Goal: Transaction & Acquisition: Purchase product/service

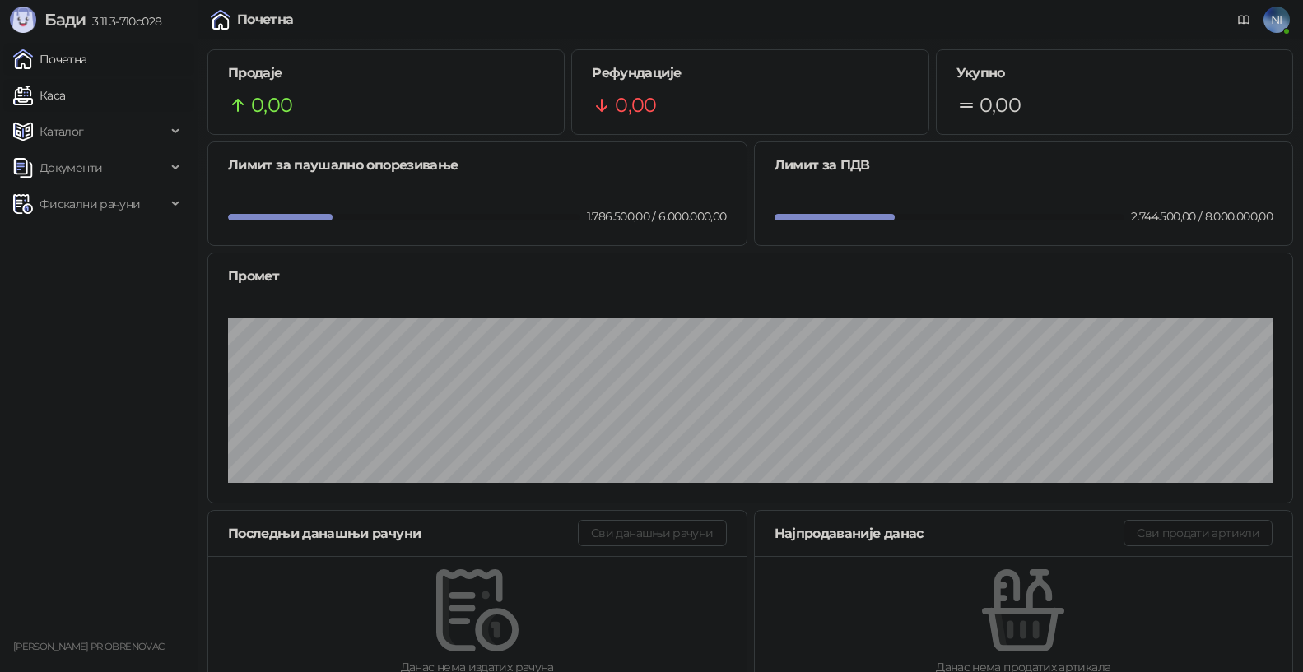
click at [65, 94] on link "Каса" at bounding box center [39, 95] width 52 height 33
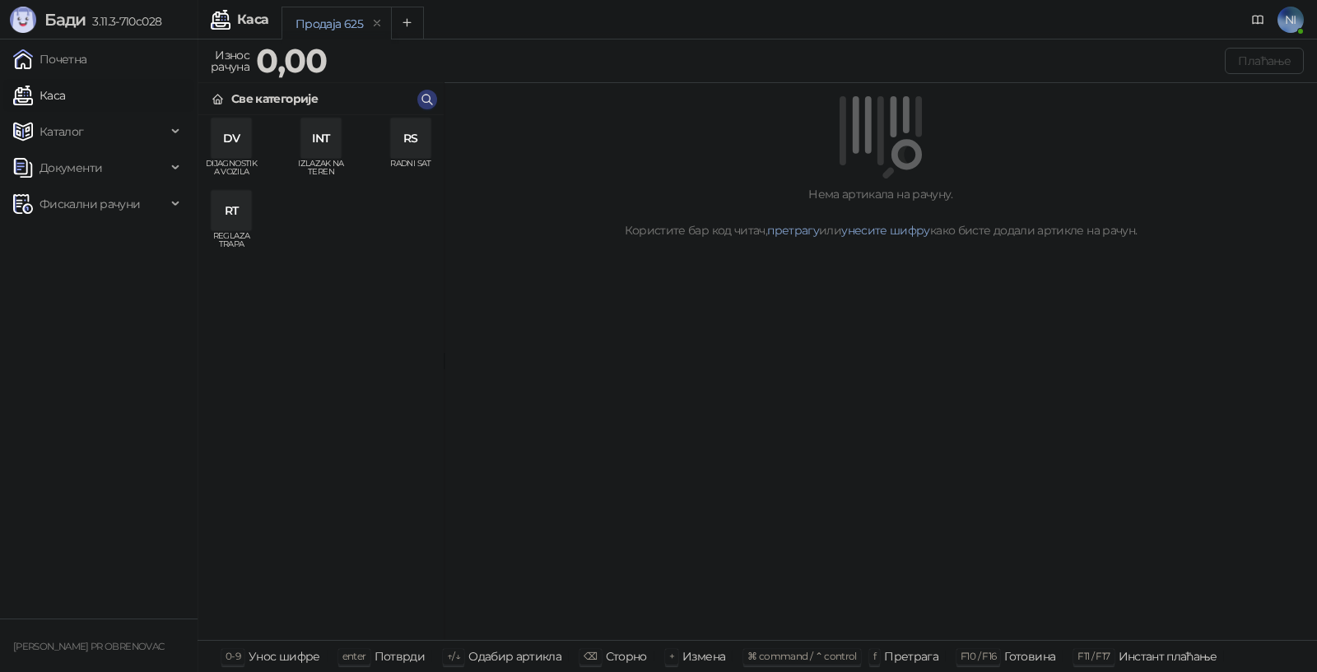
click at [230, 142] on div "DV" at bounding box center [232, 139] width 40 height 40
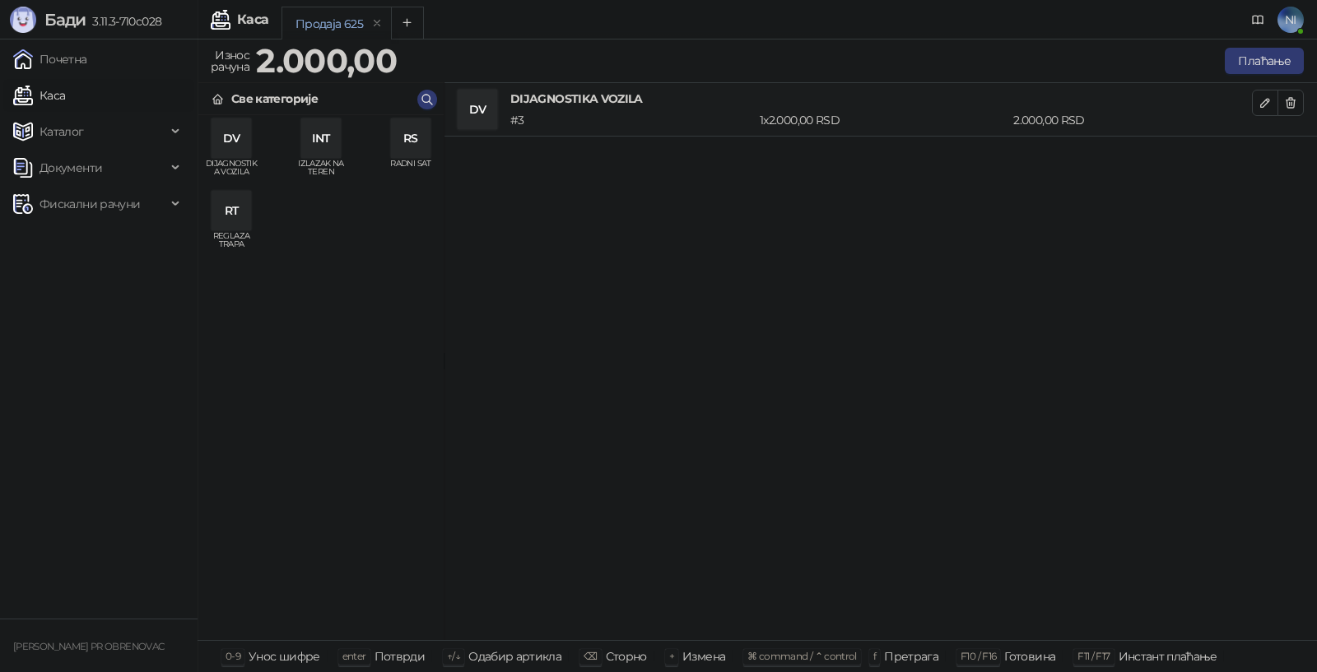
click at [425, 140] on div "RS" at bounding box center [411, 139] width 40 height 40
click at [1258, 50] on button "Плаћање" at bounding box center [1264, 61] width 79 height 26
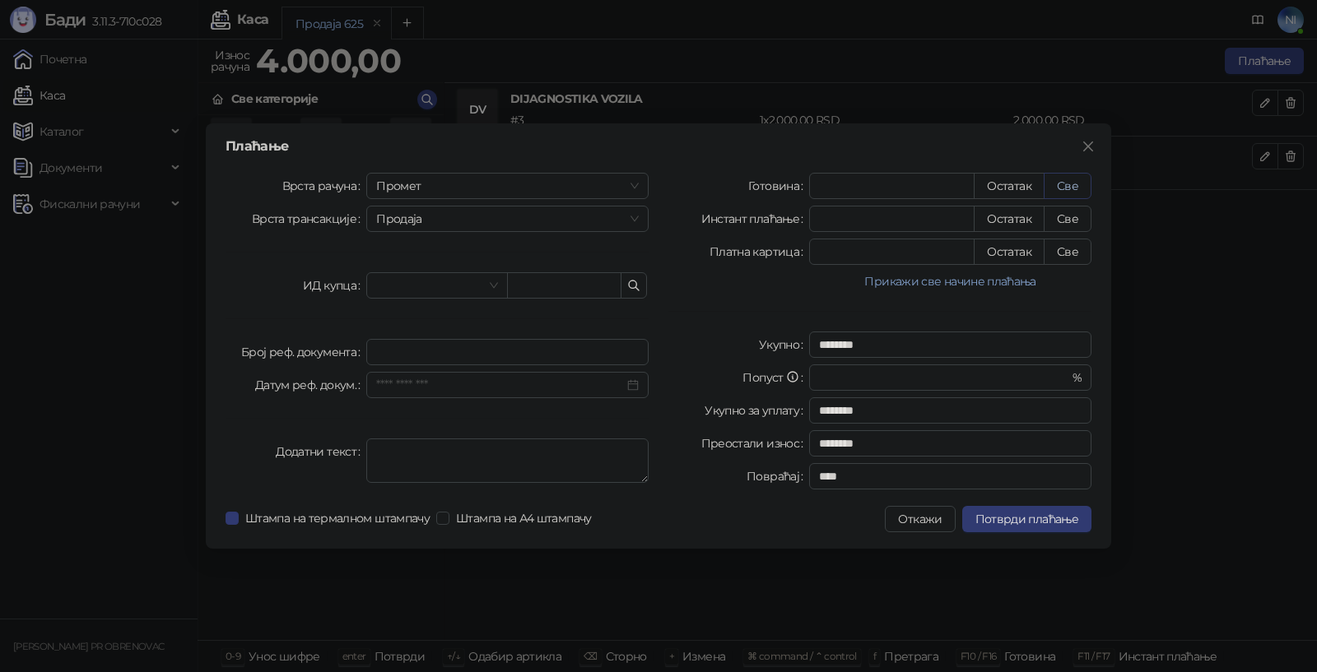
click at [1053, 179] on button "Све" at bounding box center [1068, 186] width 48 height 26
type input "****"
click at [1014, 520] on span "Потврди плаћање" at bounding box center [1026, 519] width 103 height 15
